Goal: Answer question/provide support: Answer question/provide support

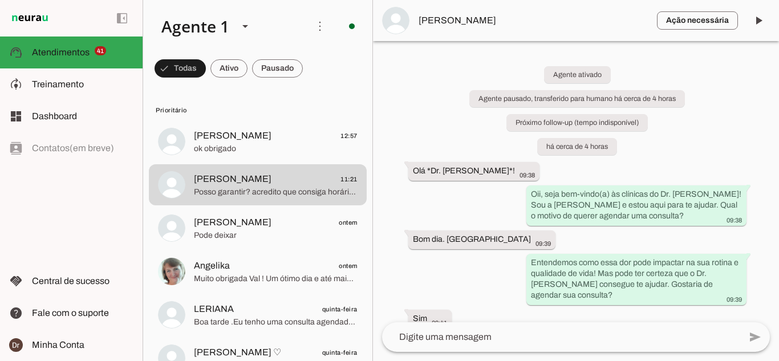
scroll to position [418, 0]
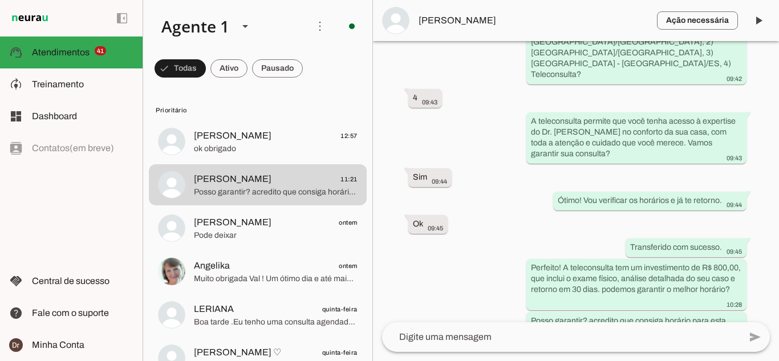
scroll to position [418, 0]
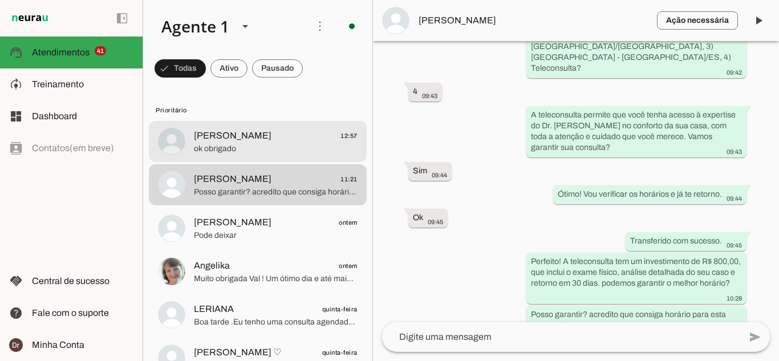
click at [233, 145] on span "ok obrigado" at bounding box center [276, 148] width 164 height 11
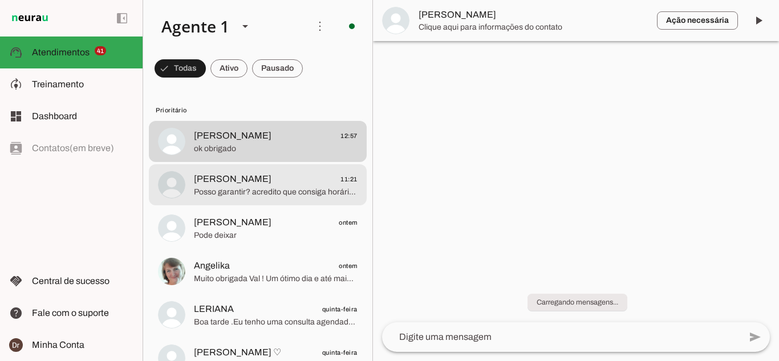
click at [246, 190] on span "Posso garantir? acredito que consiga horário para esta semana ainda!" at bounding box center [276, 191] width 164 height 11
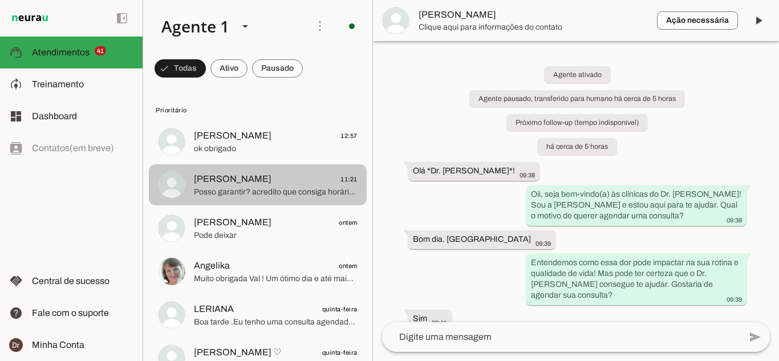
scroll to position [418, 0]
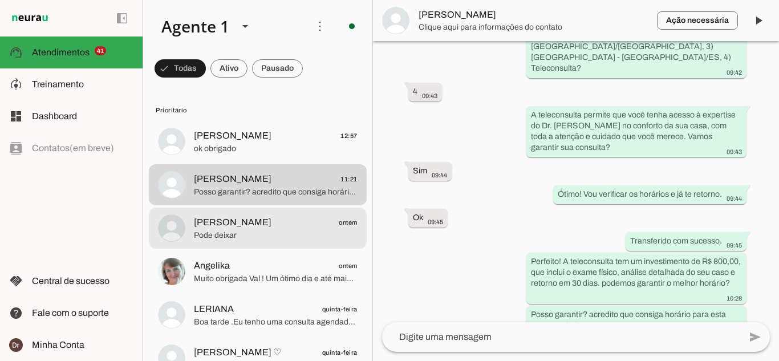
click at [257, 232] on span "Pode deixar" at bounding box center [276, 235] width 164 height 11
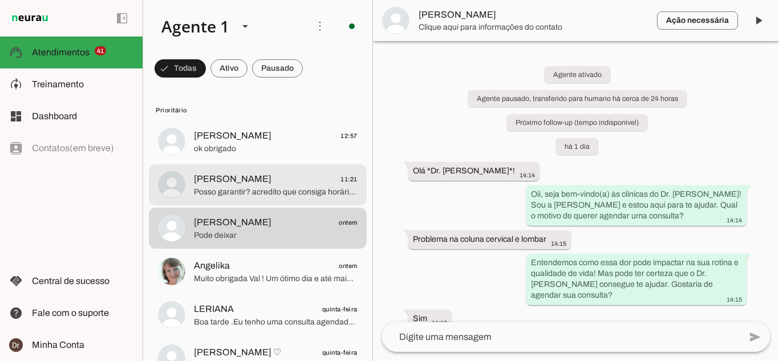
click at [247, 180] on span "[PERSON_NAME]" at bounding box center [233, 179] width 78 height 14
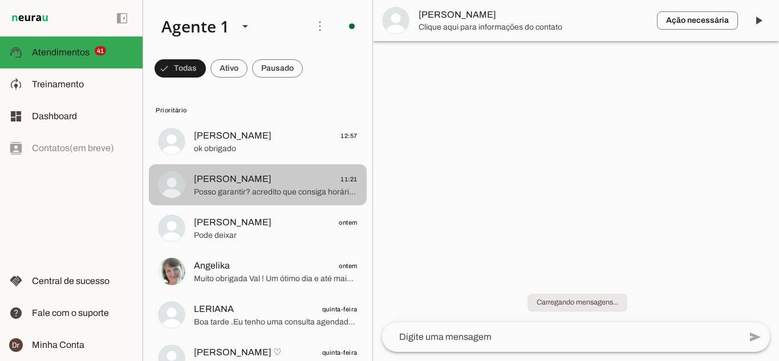
scroll to position [418, 0]
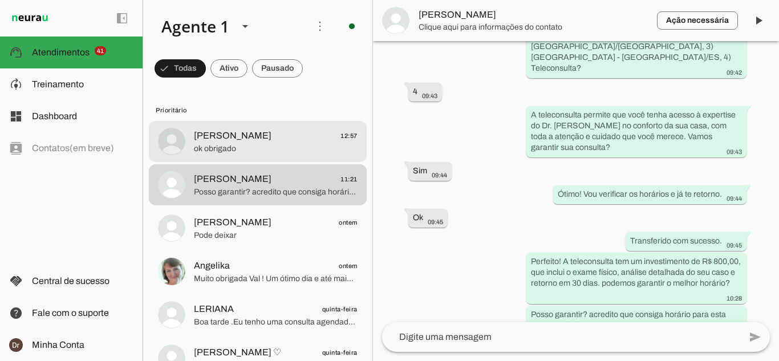
click at [253, 141] on span "[PERSON_NAME]" at bounding box center [233, 136] width 78 height 14
